Goal: Task Accomplishment & Management: Manage account settings

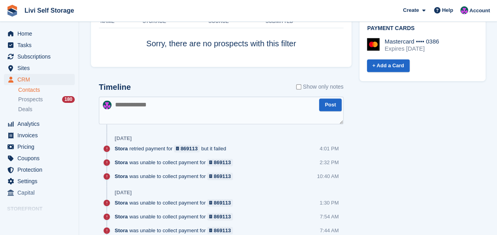
scroll to position [475, 0]
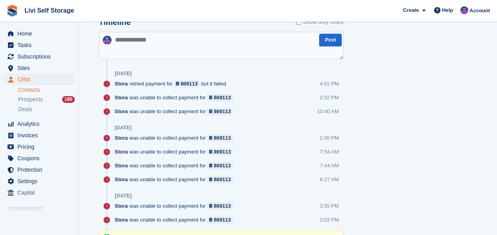
click at [139, 46] on textarea at bounding box center [221, 46] width 245 height 28
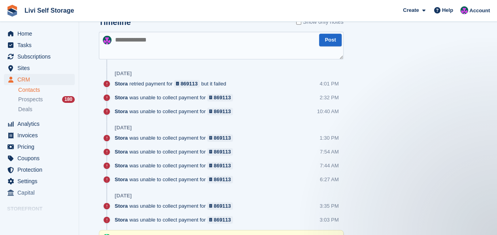
scroll to position [0, 0]
paste textarea "**********"
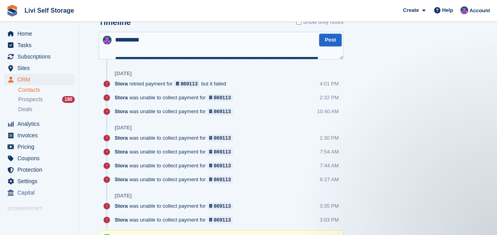
scroll to position [109, 0]
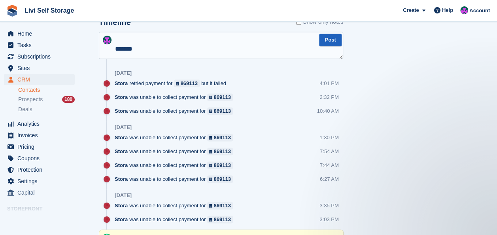
type textarea "**********"
click at [330, 44] on button "Post" at bounding box center [330, 40] width 22 height 13
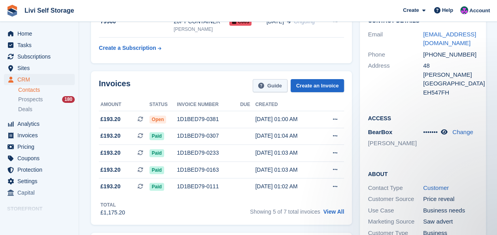
scroll to position [0, 0]
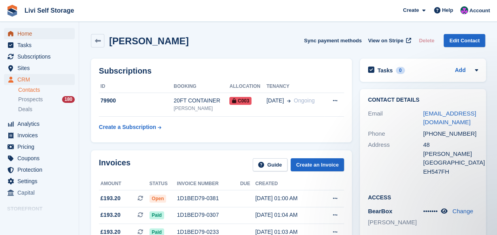
click at [24, 35] on span "Home" at bounding box center [40, 33] width 47 height 11
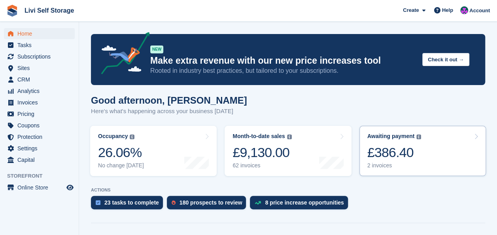
click at [391, 152] on div "£386.40" at bounding box center [395, 152] width 54 height 16
click at [392, 153] on div "£386.40" at bounding box center [395, 152] width 54 height 16
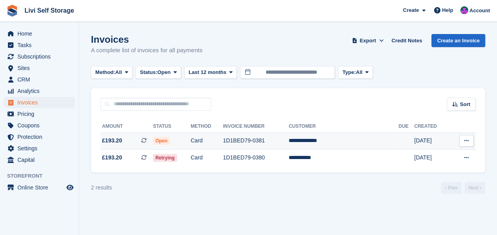
click at [264, 142] on td "1D1BED79-0381" at bounding box center [256, 141] width 66 height 17
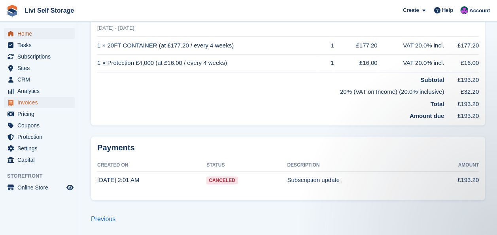
click at [17, 35] on link "Home" at bounding box center [39, 33] width 71 height 11
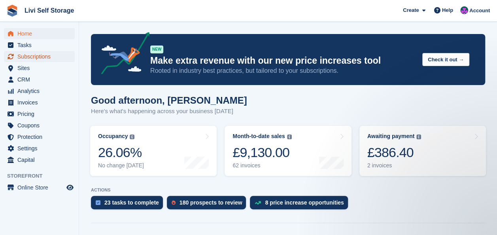
click at [32, 57] on span "Subscriptions" at bounding box center [40, 56] width 47 height 11
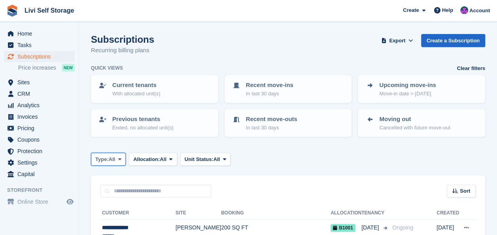
click at [121, 161] on icon at bounding box center [119, 159] width 3 height 5
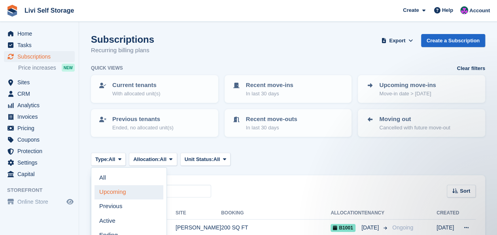
click at [112, 194] on link "Upcoming" at bounding box center [129, 192] width 69 height 14
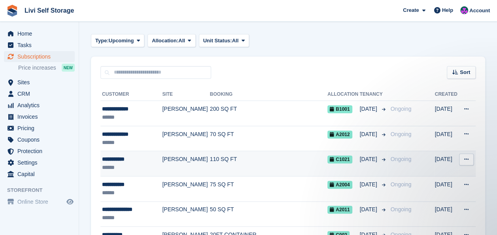
click at [181, 159] on td "[PERSON_NAME]" at bounding box center [185, 163] width 47 height 25
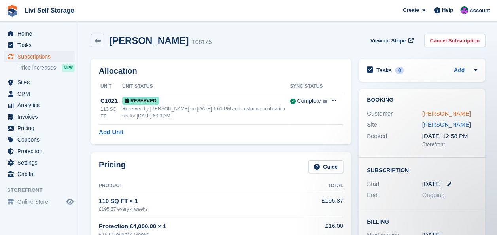
click at [424, 113] on link "[PERSON_NAME]" at bounding box center [447, 113] width 49 height 7
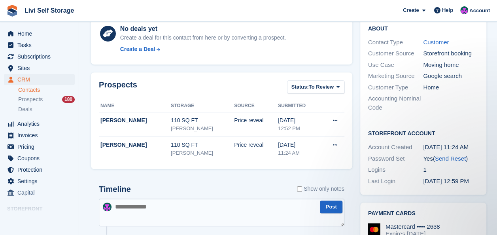
scroll to position [277, 0]
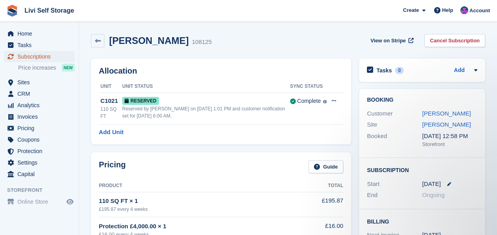
click at [29, 57] on span "Subscriptions" at bounding box center [40, 56] width 47 height 11
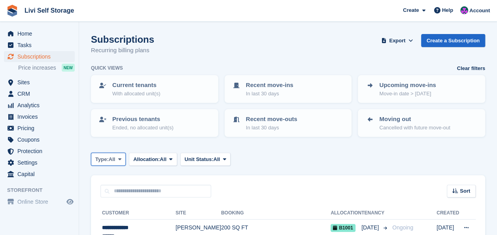
click at [120, 157] on icon at bounding box center [119, 159] width 3 height 5
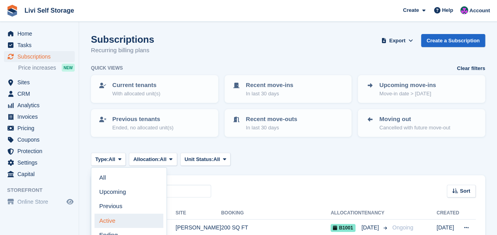
click at [109, 220] on link "Active" at bounding box center [129, 221] width 69 height 14
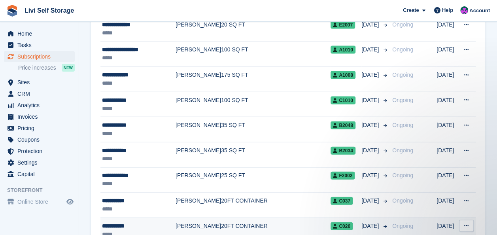
scroll to position [800, 0]
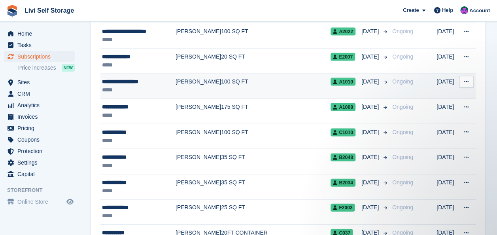
click at [130, 78] on div "**********" at bounding box center [139, 82] width 74 height 8
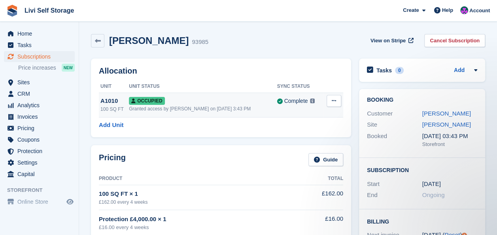
click at [113, 101] on div "A1010" at bounding box center [115, 101] width 28 height 9
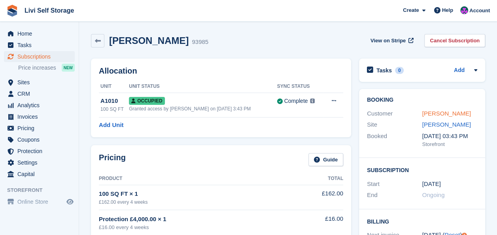
click at [447, 115] on link "[PERSON_NAME]" at bounding box center [447, 113] width 49 height 7
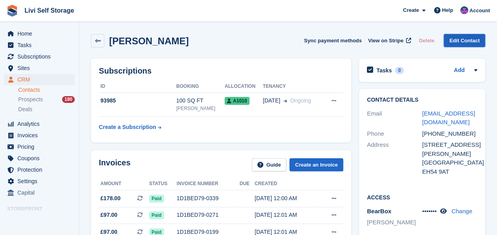
click at [468, 40] on link "Edit Contact" at bounding box center [465, 40] width 42 height 13
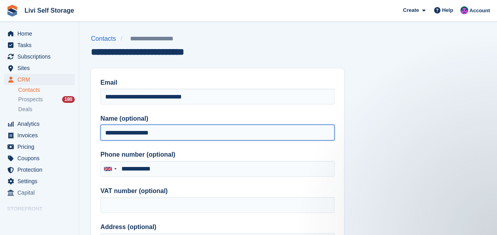
click at [136, 131] on input "**********" at bounding box center [218, 133] width 234 height 16
type input "**********"
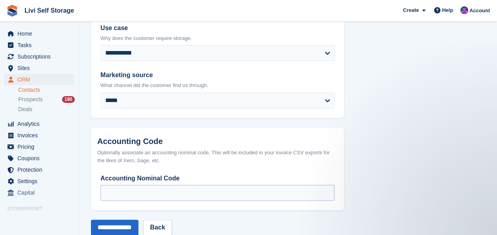
scroll to position [439, 0]
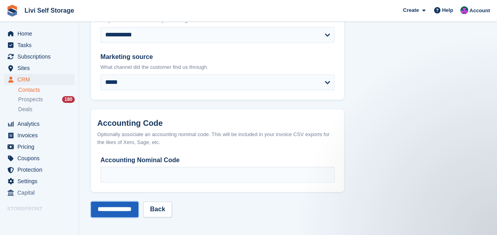
click at [106, 214] on input "**********" at bounding box center [114, 209] width 47 height 16
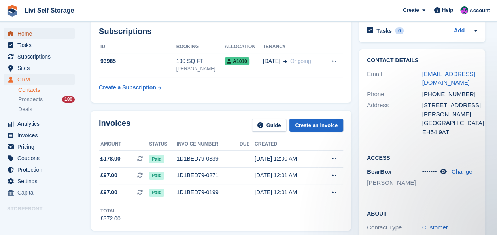
click at [28, 33] on span "Home" at bounding box center [40, 33] width 47 height 11
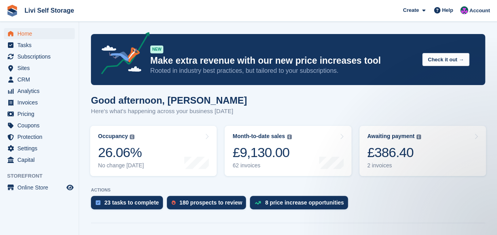
click at [393, 209] on div "23 tasks to complete 180 prospects to review 8 price increase opportunities" at bounding box center [288, 204] width 395 height 17
click at [28, 57] on span "Subscriptions" at bounding box center [40, 56] width 47 height 11
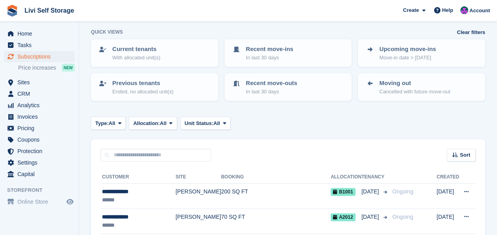
scroll to position [79, 0]
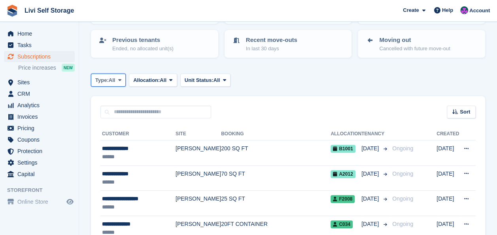
click at [121, 80] on icon at bounding box center [119, 80] width 3 height 5
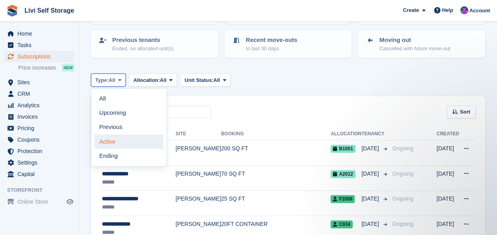
scroll to position [0, 0]
click at [113, 143] on link "Active" at bounding box center [129, 142] width 69 height 14
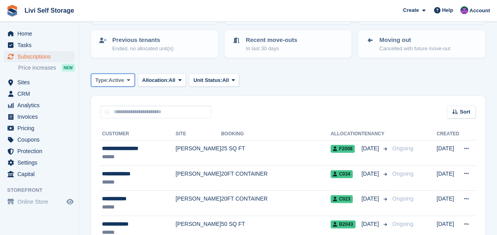
click at [127, 79] on icon at bounding box center [128, 80] width 3 height 5
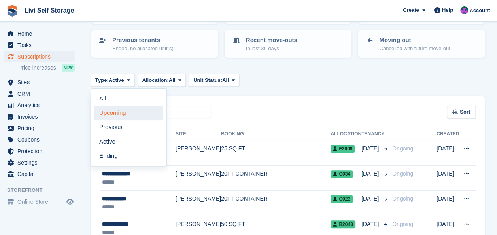
click at [113, 114] on link "Upcoming" at bounding box center [129, 113] width 69 height 14
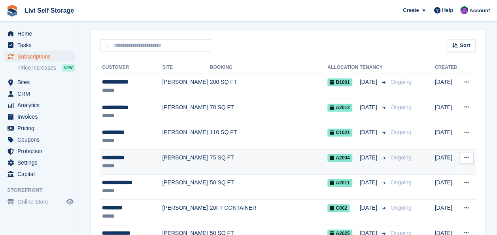
scroll to position [158, 0]
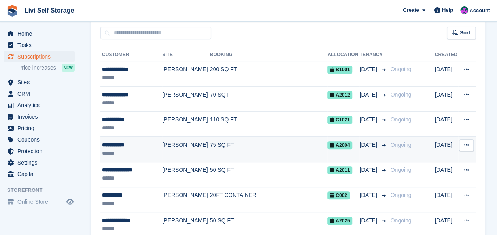
click at [124, 144] on div "**********" at bounding box center [131, 145] width 58 height 8
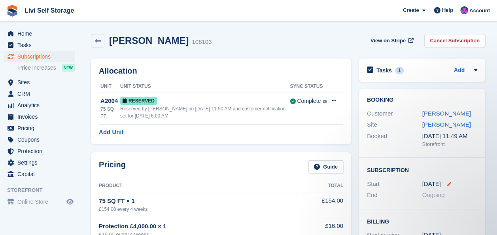
click at [448, 183] on icon at bounding box center [450, 184] width 4 height 4
select select "*"
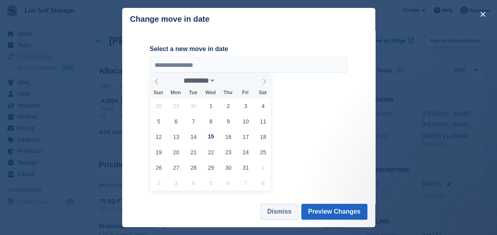
click at [287, 210] on button "Dismiss" at bounding box center [280, 212] width 38 height 16
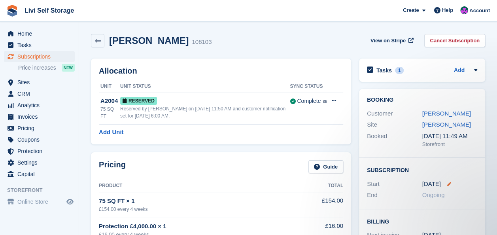
click at [448, 185] on icon at bounding box center [450, 184] width 4 height 4
select select "*"
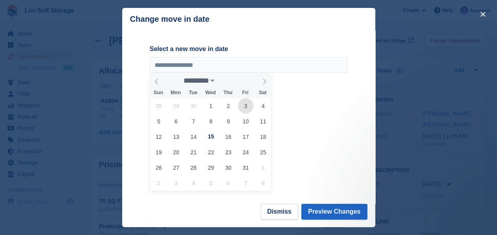
click at [243, 110] on span "3" at bounding box center [245, 105] width 15 height 15
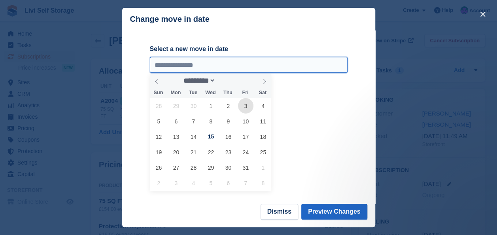
type input "**********"
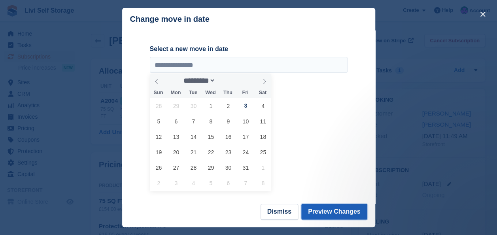
click at [328, 214] on button "Preview Changes" at bounding box center [335, 212] width 66 height 16
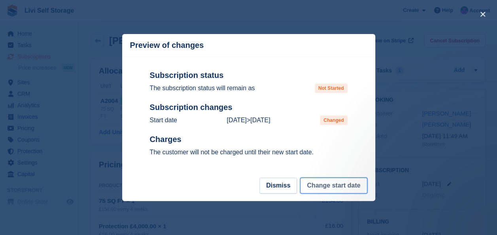
click at [341, 187] on button "Change start date" at bounding box center [333, 186] width 67 height 16
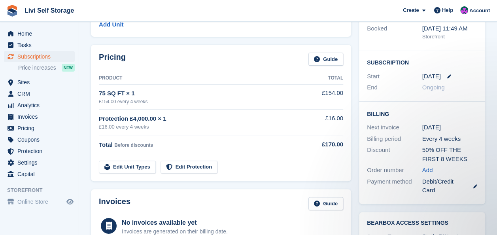
scroll to position [119, 0]
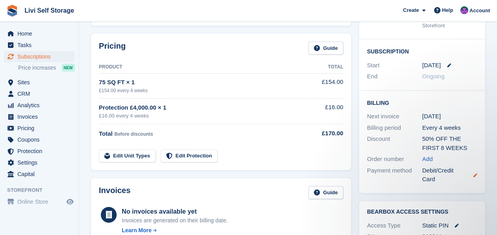
click at [477, 175] on icon at bounding box center [476, 175] width 4 height 4
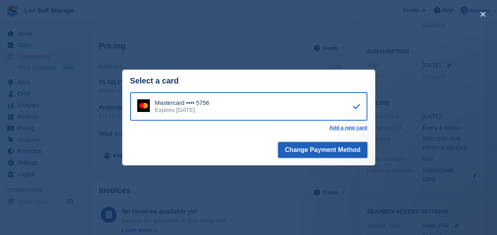
click at [318, 149] on button "Change Payment Method" at bounding box center [322, 150] width 89 height 16
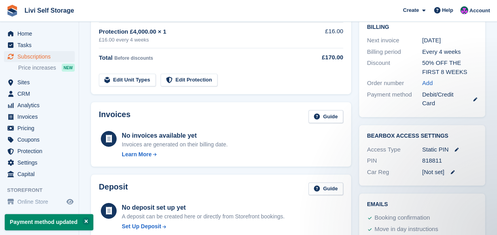
scroll to position [193, 0]
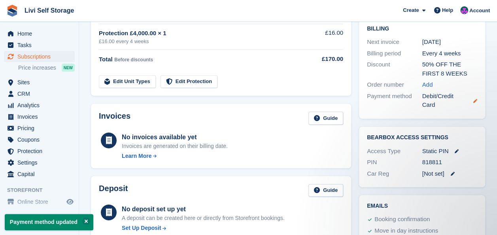
click at [475, 100] on icon at bounding box center [476, 101] width 4 height 4
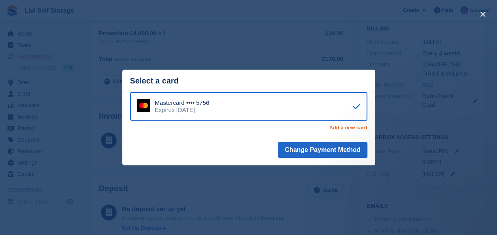
click at [341, 130] on link "Add a new card" at bounding box center [348, 128] width 38 height 6
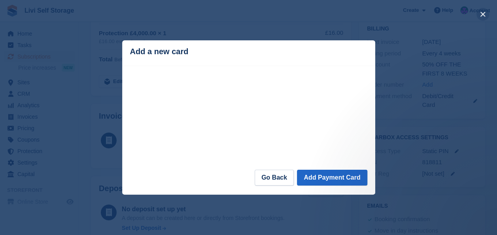
click at [485, 15] on button "close" at bounding box center [483, 14] width 13 height 13
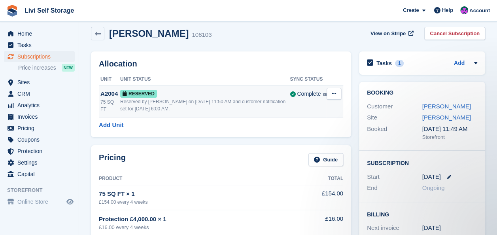
scroll to position [0, 0]
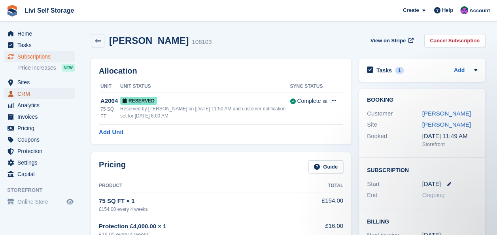
click at [19, 96] on span "CRM" at bounding box center [40, 93] width 47 height 11
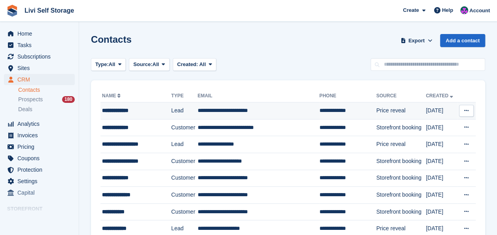
click at [215, 112] on td "**********" at bounding box center [259, 110] width 122 height 17
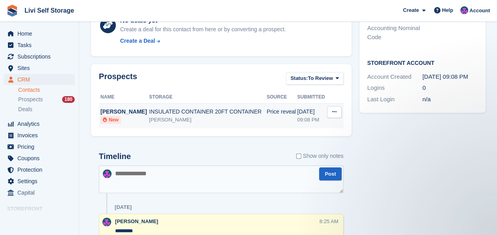
scroll to position [237, 0]
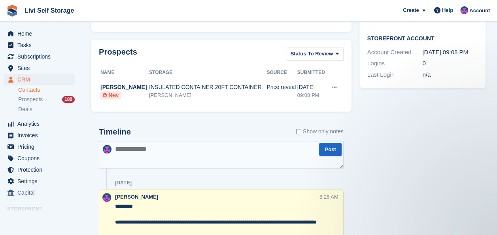
click at [145, 156] on textarea at bounding box center [221, 155] width 245 height 28
type textarea "**********"
click at [331, 147] on button "Post" at bounding box center [330, 149] width 22 height 13
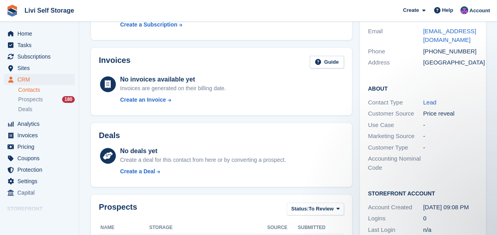
scroll to position [40, 0]
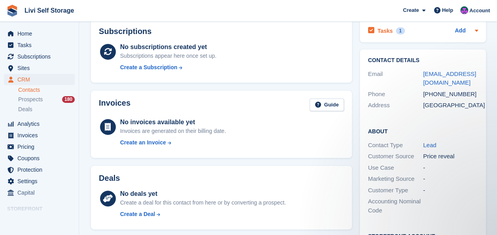
click at [378, 30] on h2 "Tasks" at bounding box center [385, 30] width 15 height 7
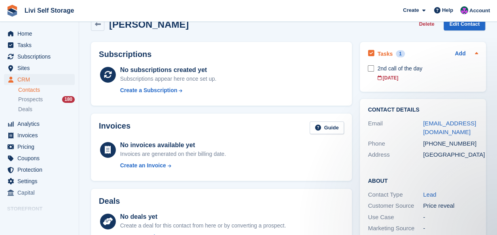
scroll to position [0, 0]
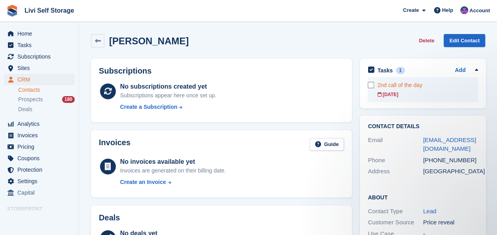
click at [387, 83] on div "2nd call of the day" at bounding box center [428, 85] width 101 height 8
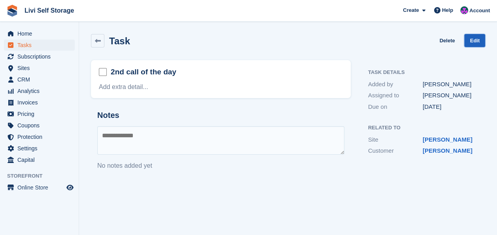
click at [481, 40] on link "Edit" at bounding box center [475, 40] width 21 height 13
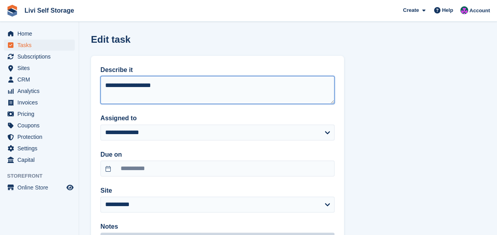
click at [105, 83] on textarea "**********" at bounding box center [218, 90] width 234 height 28
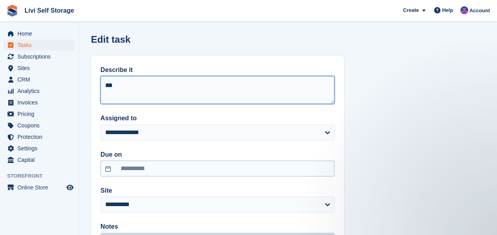
type textarea "***"
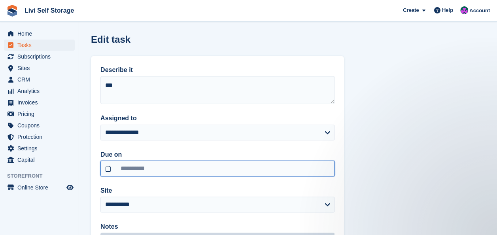
click at [143, 172] on input "**********" at bounding box center [218, 169] width 234 height 16
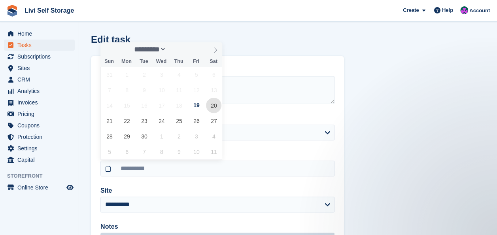
click at [216, 108] on span "20" at bounding box center [213, 105] width 15 height 15
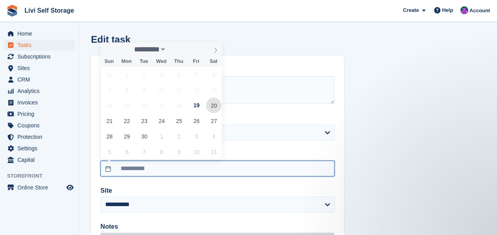
type input "**********"
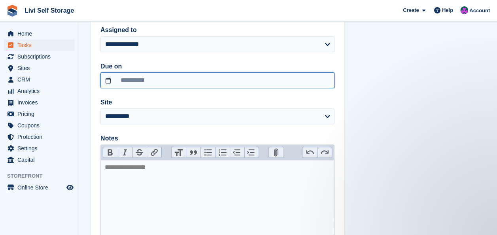
scroll to position [148, 0]
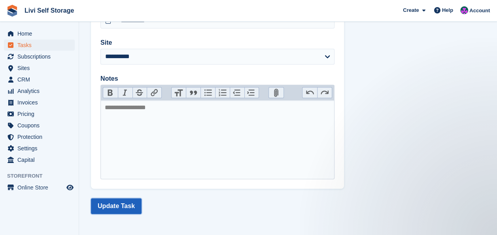
click at [117, 205] on button "Update Task" at bounding box center [116, 206] width 51 height 16
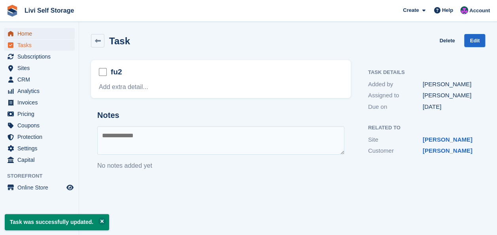
click at [21, 32] on span "Home" at bounding box center [40, 33] width 47 height 11
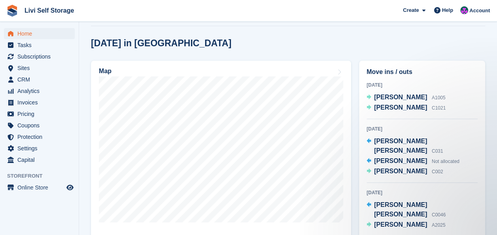
scroll to position [198, 0]
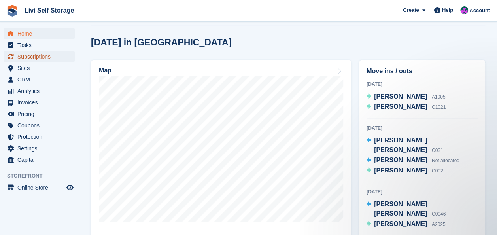
click at [36, 58] on span "Subscriptions" at bounding box center [40, 56] width 47 height 11
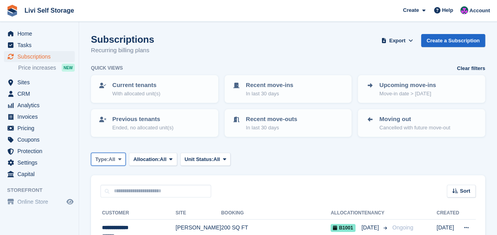
click at [121, 160] on icon at bounding box center [119, 159] width 3 height 5
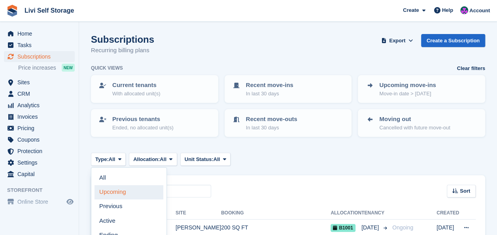
click at [120, 192] on link "Upcoming" at bounding box center [129, 192] width 69 height 14
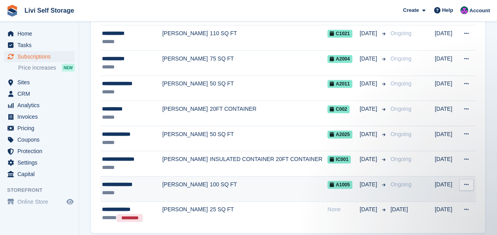
scroll to position [235, 0]
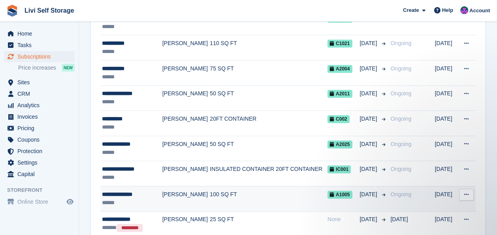
click at [139, 195] on div "**********" at bounding box center [131, 194] width 58 height 8
